Goal: Transaction & Acquisition: Subscribe to service/newsletter

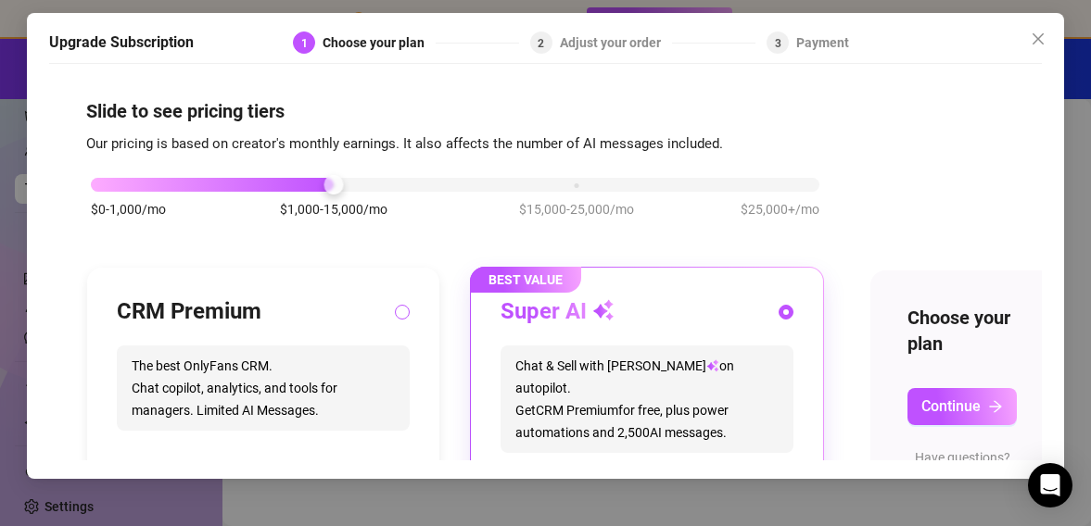
click at [403, 316] on input "radio" at bounding box center [402, 314] width 7 height 12
radio input "true"
radio input "false"
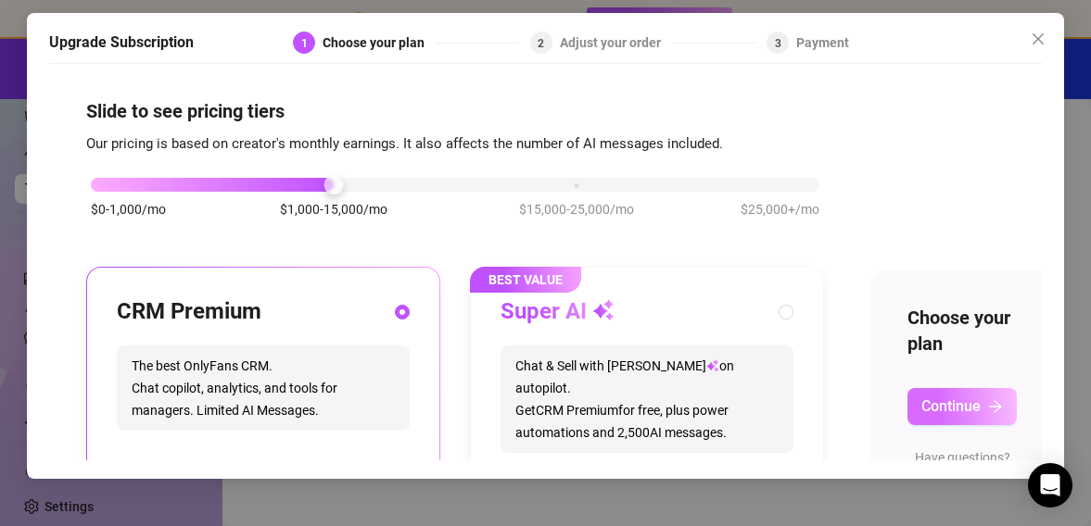
click at [934, 408] on span "Continue" at bounding box center [950, 407] width 59 height 18
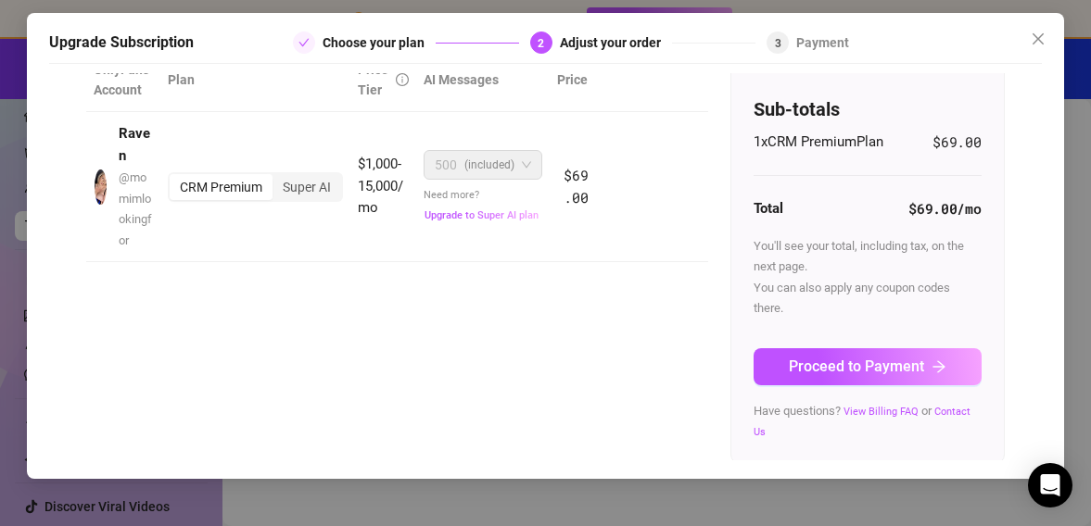
scroll to position [123, 0]
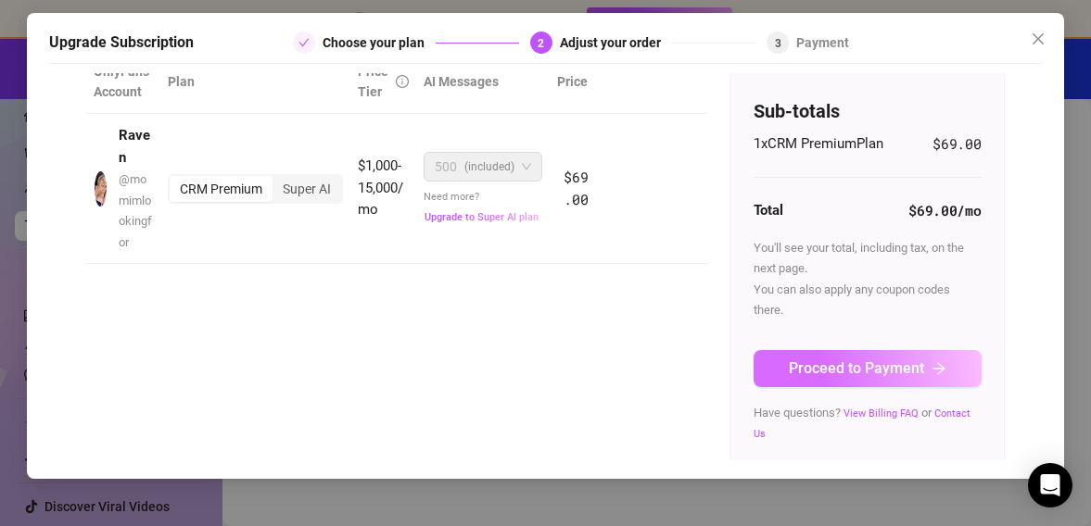
click at [848, 364] on span "Proceed to Payment" at bounding box center [856, 369] width 135 height 18
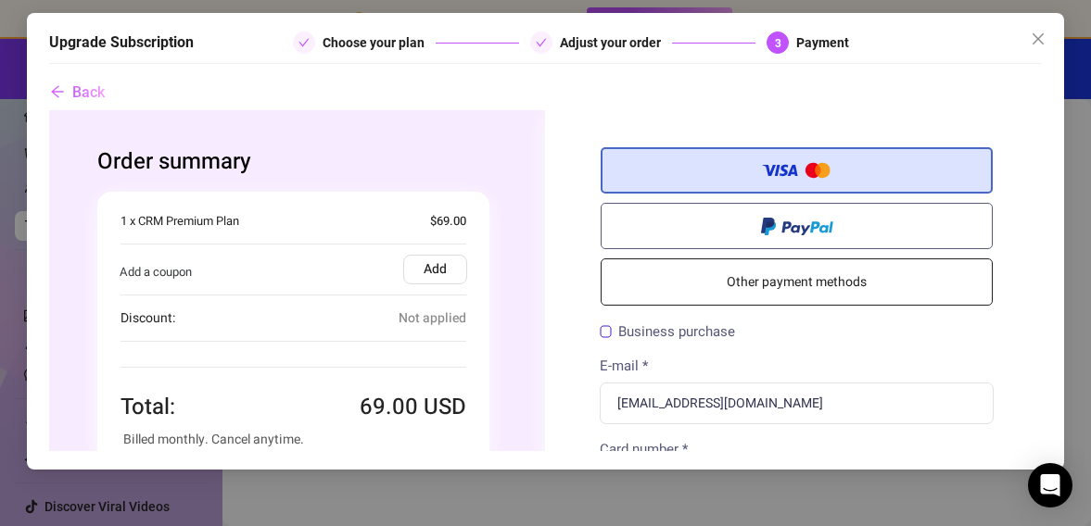
scroll to position [0, 0]
click at [430, 269] on label "Add" at bounding box center [435, 270] width 64 height 30
click at [49, 110] on input "Add" at bounding box center [49, 110] width 0 height 0
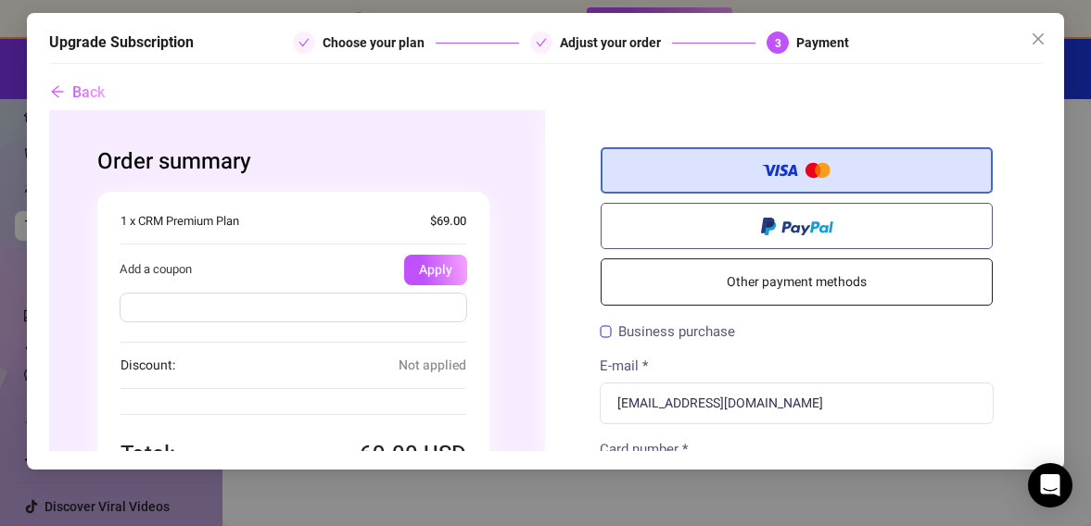
click at [379, 310] on input "text" at bounding box center [294, 308] width 348 height 30
type input "LevelUP10off"
click at [449, 270] on button "Apply" at bounding box center [435, 270] width 63 height 31
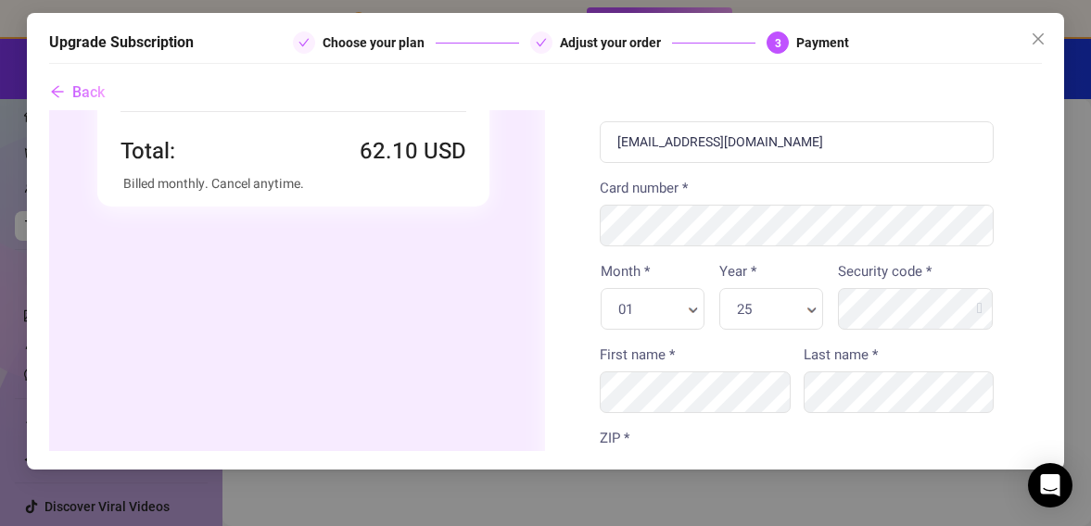
scroll to position [259, 0]
click at [1038, 35] on icon "close" at bounding box center [1037, 39] width 15 height 15
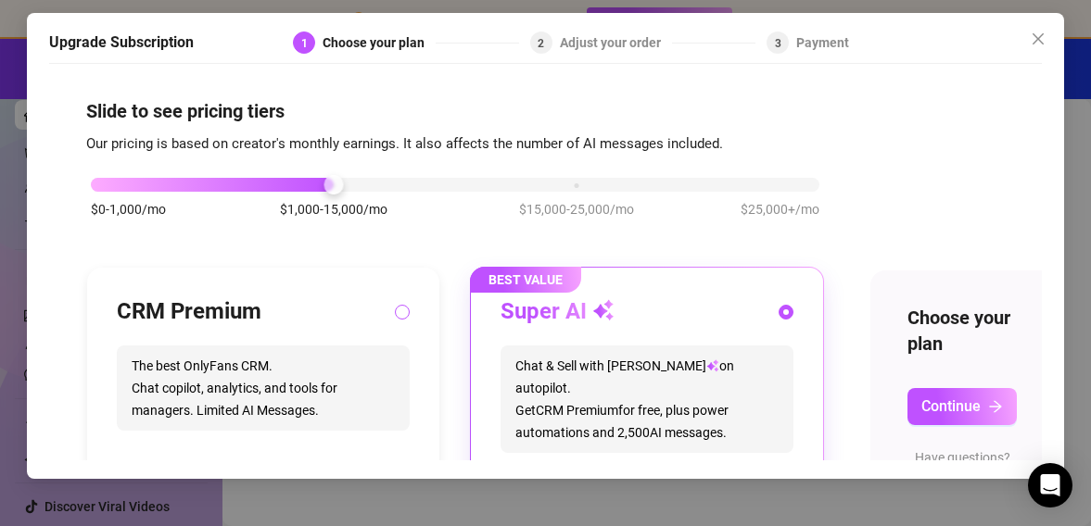
click at [405, 313] on input "radio" at bounding box center [402, 314] width 7 height 12
radio input "true"
radio input "false"
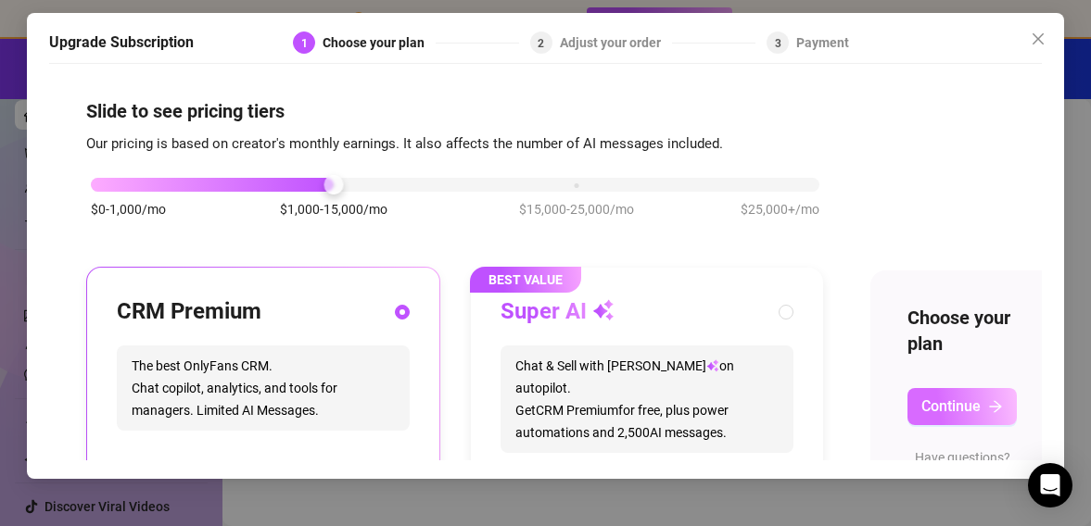
click at [956, 411] on span "Continue" at bounding box center [950, 407] width 59 height 18
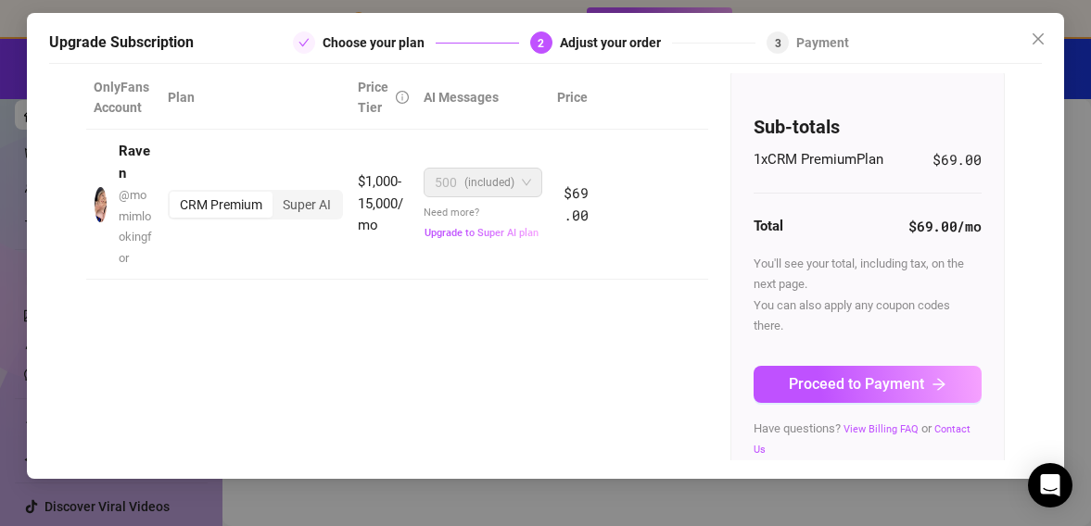
scroll to position [108, 0]
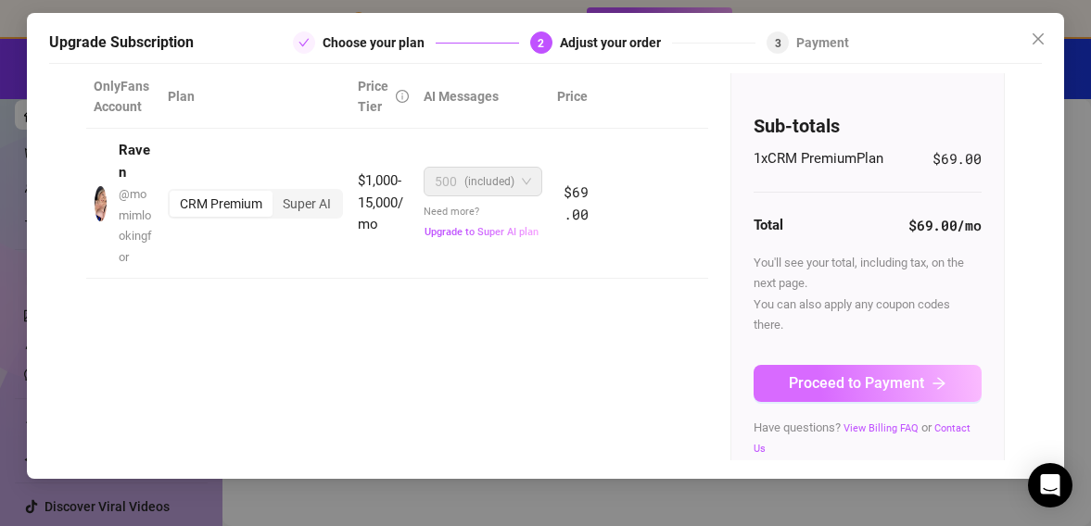
click at [819, 377] on span "Proceed to Payment" at bounding box center [856, 383] width 135 height 18
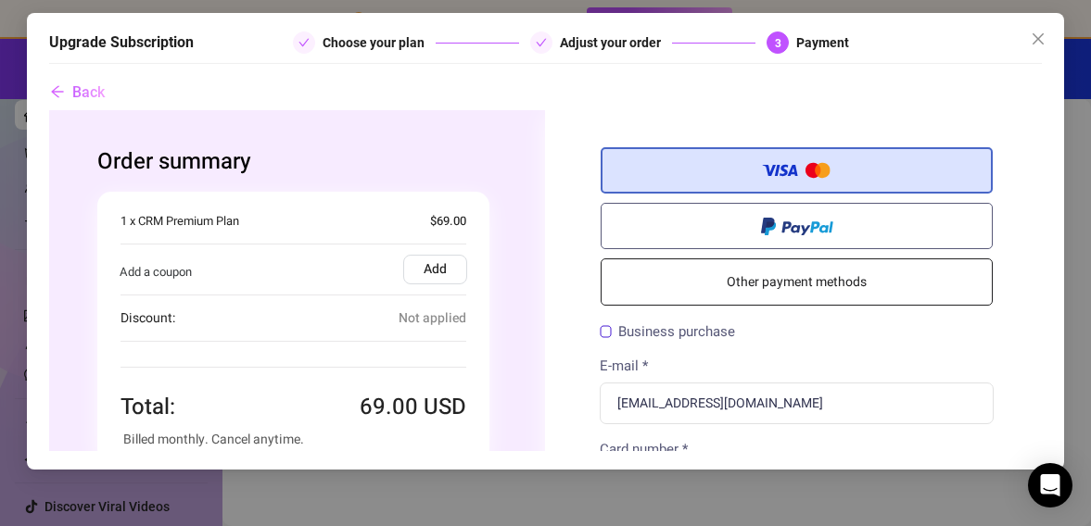
click at [431, 271] on label "Add" at bounding box center [435, 270] width 64 height 30
click at [49, 110] on input "Add" at bounding box center [49, 110] width 0 height 0
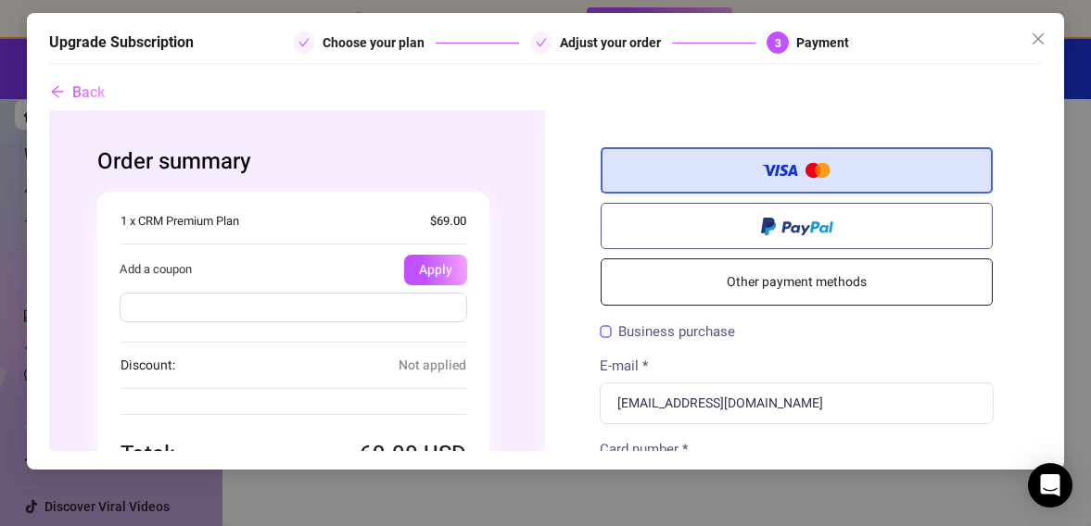
click at [276, 309] on input "text" at bounding box center [294, 308] width 348 height 30
type input "LevelUP10off"
click at [442, 273] on button "Apply" at bounding box center [435, 270] width 63 height 31
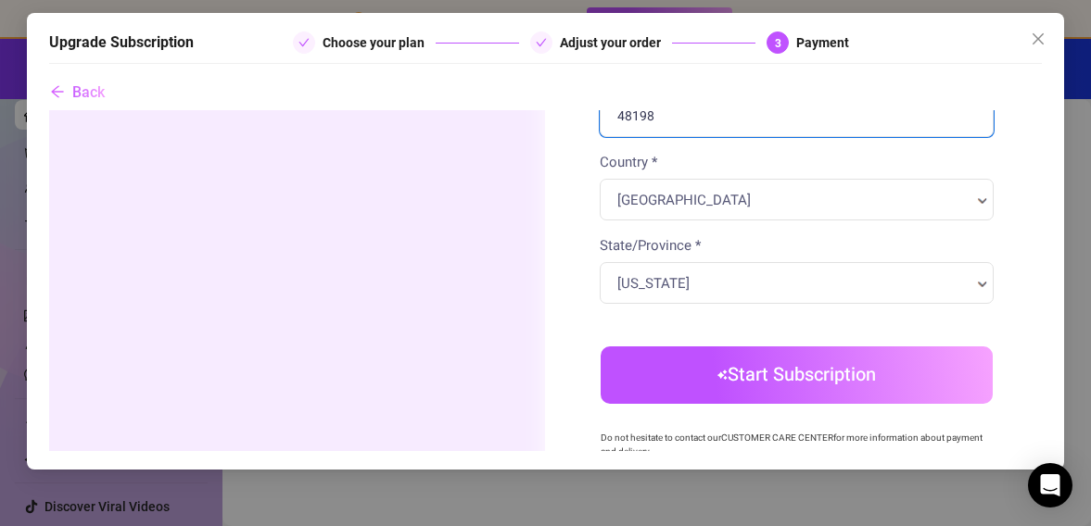
scroll to position [626, 0]
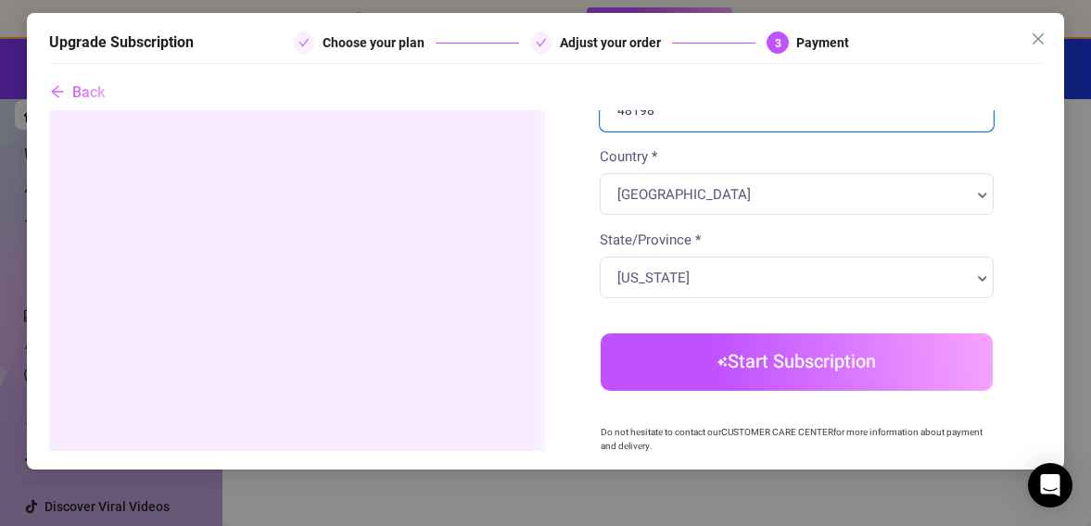
type input "48198"
click at [813, 367] on body "Order summary You're buying" at bounding box center [545, 80] width 992 height 1193
click at [781, 367] on button "Start Subscription" at bounding box center [797, 362] width 392 height 57
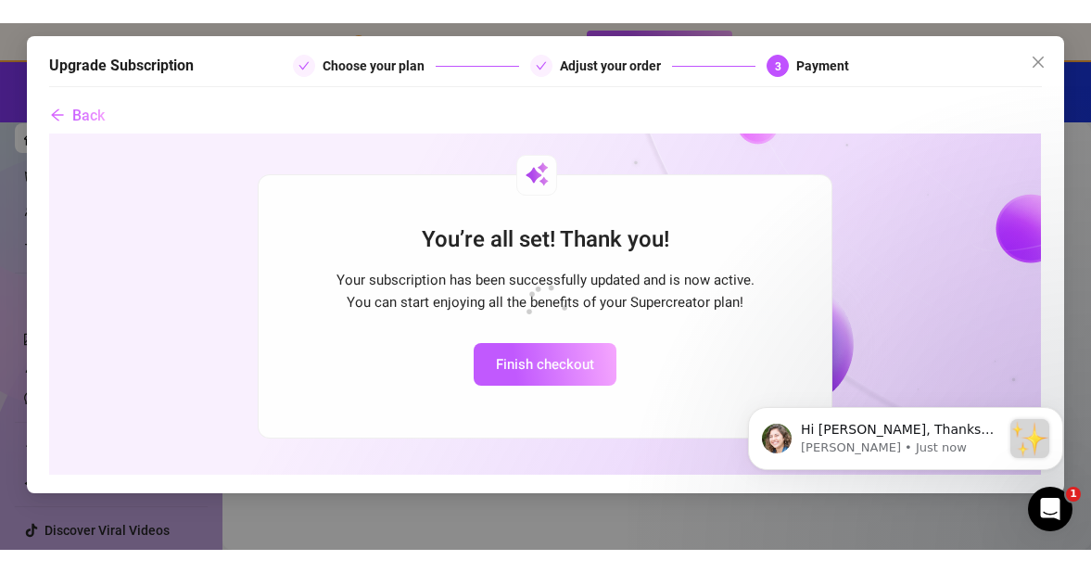
scroll to position [4, 0]
